Goal: Check status: Check status

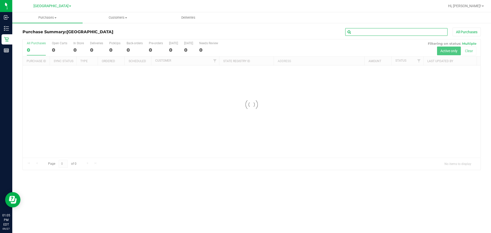
click at [366, 32] on input "text" at bounding box center [396, 32] width 102 height 8
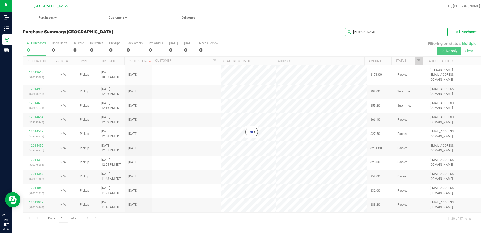
type input "[PERSON_NAME]"
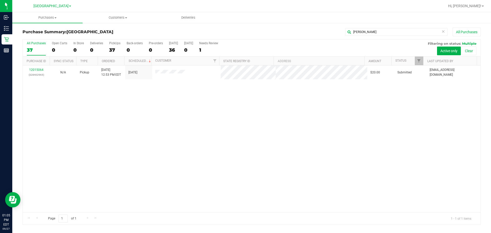
click at [321, 181] on div "12015064 (328402965) N/A Pickup [DATE] 12:53 PM EDT 9/27/2025 $20.00 Submitted …" at bounding box center [252, 139] width 458 height 147
click at [316, 176] on div "12015064 (328402965) N/A Pickup [DATE] 12:53 PM EDT 9/27/2025 $20.00 Submitted …" at bounding box center [252, 139] width 458 height 147
drag, startPoint x: 317, startPoint y: 190, endPoint x: 304, endPoint y: 176, distance: 19.0
click at [314, 187] on div "12015064 (328402965) N/A Pickup [DATE] 12:53 PM EDT 9/27/2025 $20.00 Submitted …" at bounding box center [252, 139] width 458 height 147
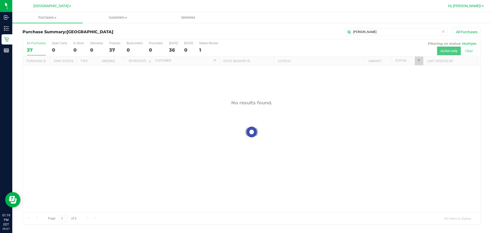
click at [478, 6] on span "Hi, [PERSON_NAME]!" at bounding box center [464, 6] width 33 height 4
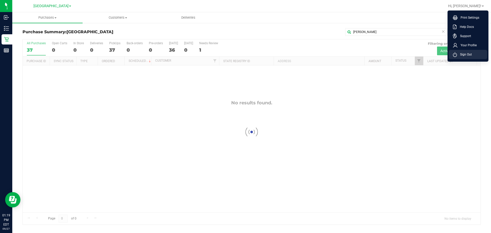
click at [465, 53] on span "Sign Out" at bounding box center [464, 54] width 15 height 5
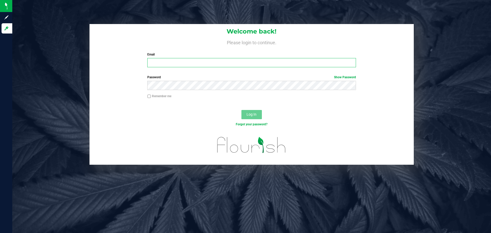
click at [230, 63] on input "Email" at bounding box center [251, 62] width 209 height 9
type input "[EMAIL_ADDRESS][DOMAIN_NAME]"
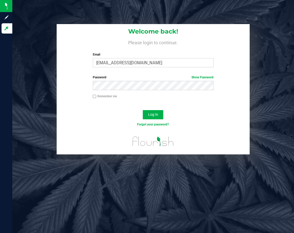
click at [137, 119] on div "Log In" at bounding box center [153, 116] width 193 height 17
click at [147, 117] on button "Log In" at bounding box center [153, 114] width 20 height 9
